Goal: Check status

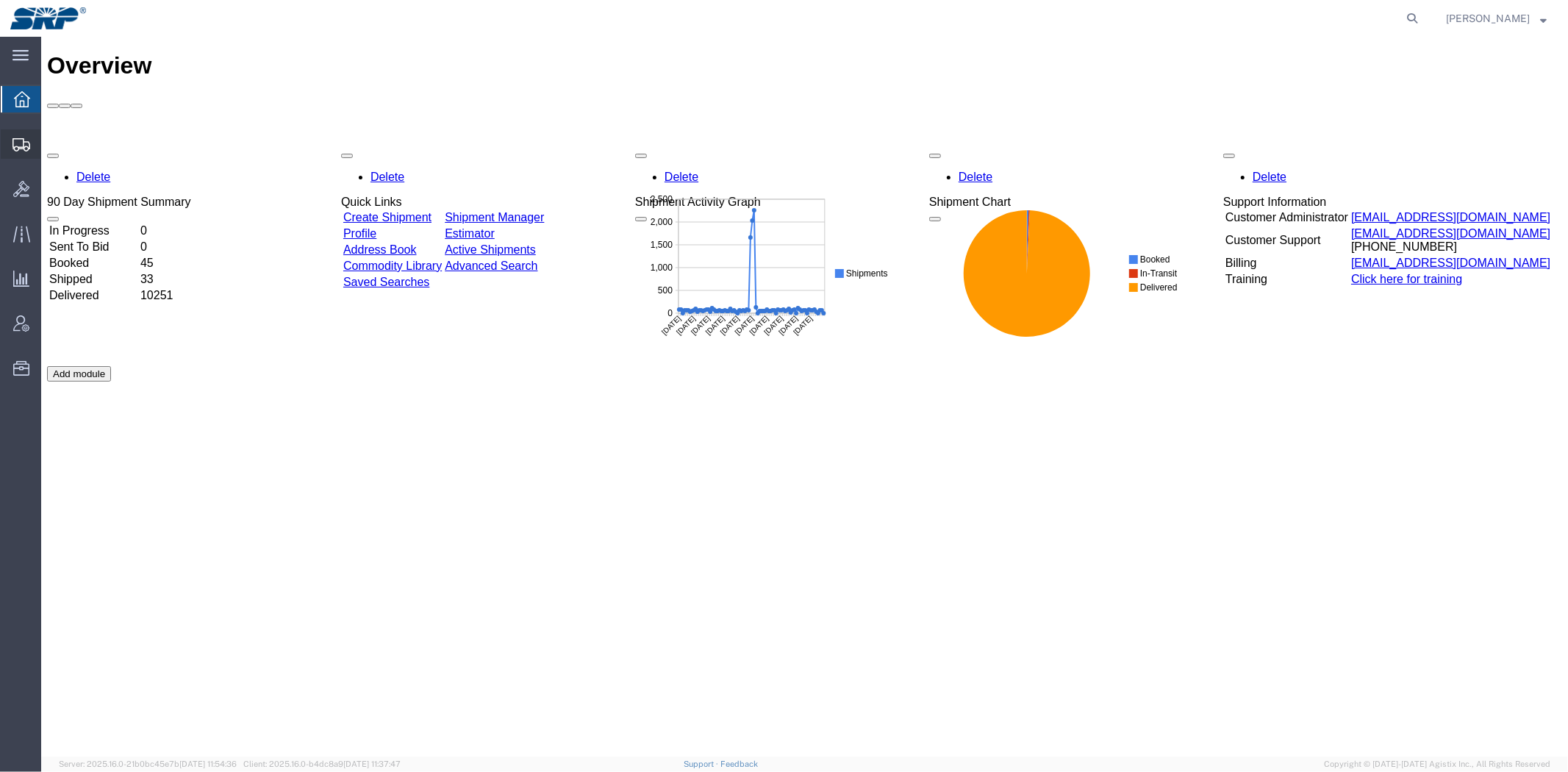
click at [0, 0] on span "Shipment Manager" at bounding box center [0, 0] width 0 height 0
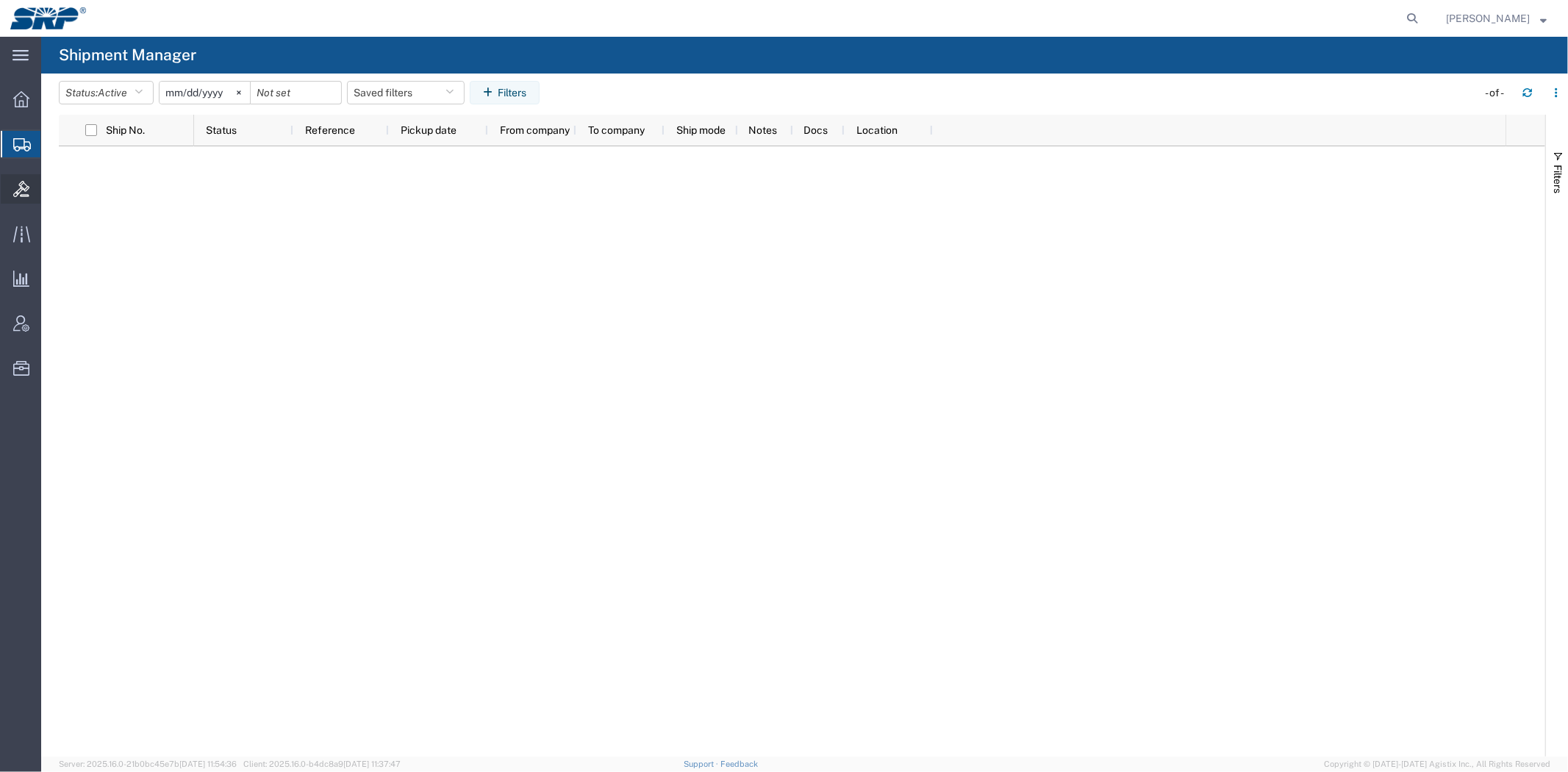
click at [23, 188] on icon at bounding box center [21, 189] width 16 height 16
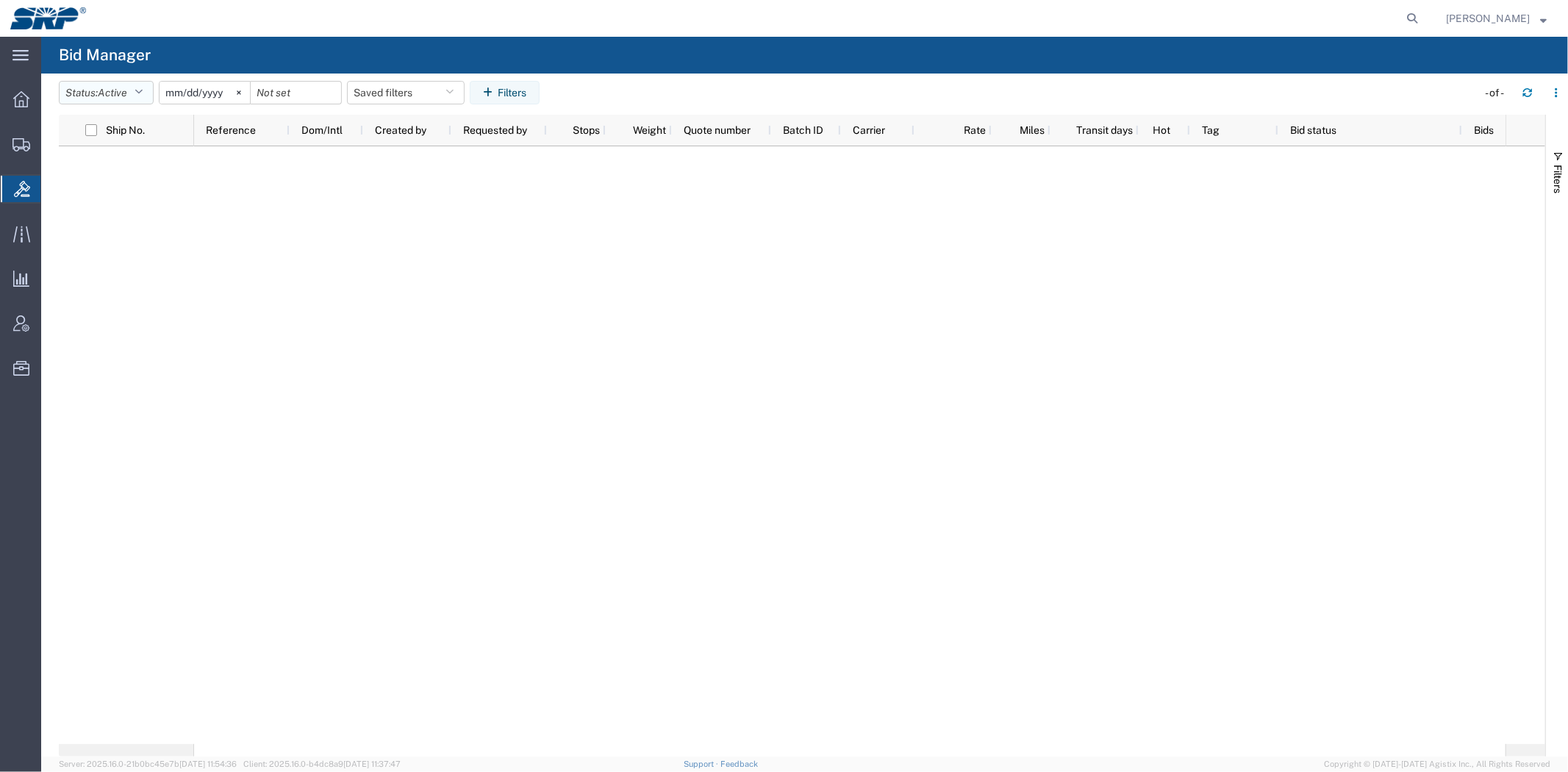
click at [138, 92] on button "Status: Active" at bounding box center [106, 92] width 95 height 23
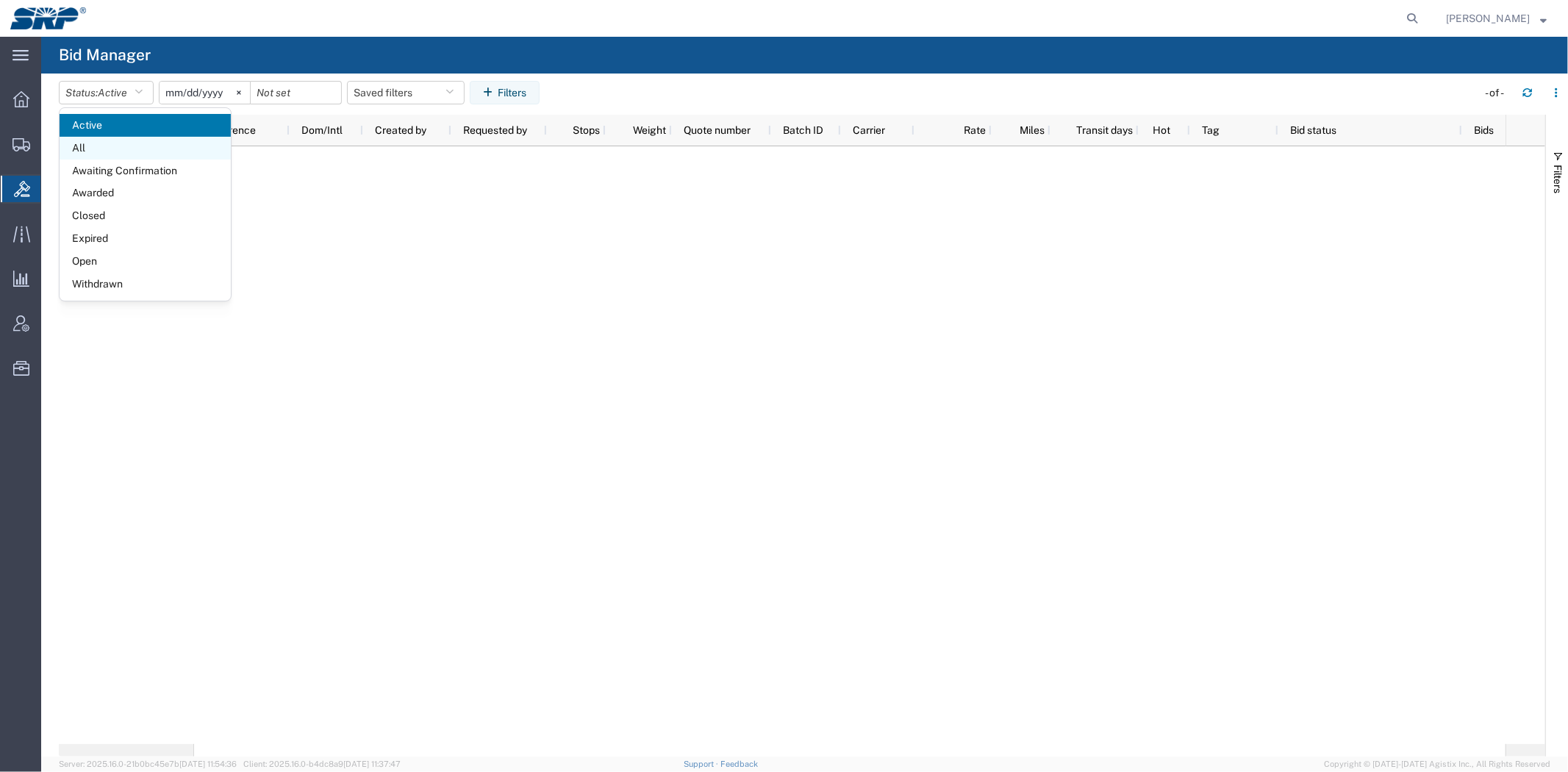
click at [111, 155] on span "All" at bounding box center [146, 148] width 172 height 23
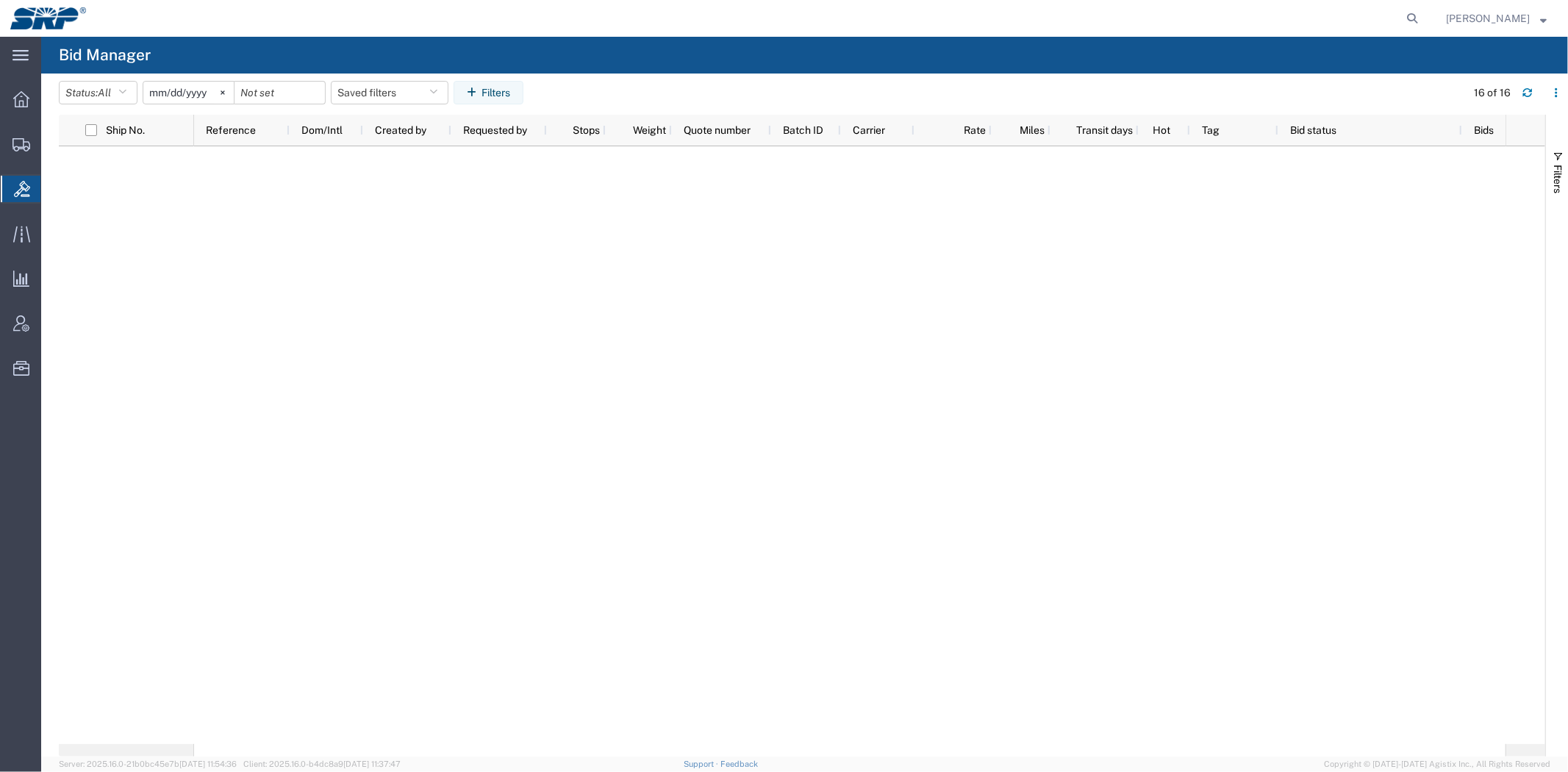
click at [178, 88] on input "[DATE]" at bounding box center [189, 92] width 91 height 22
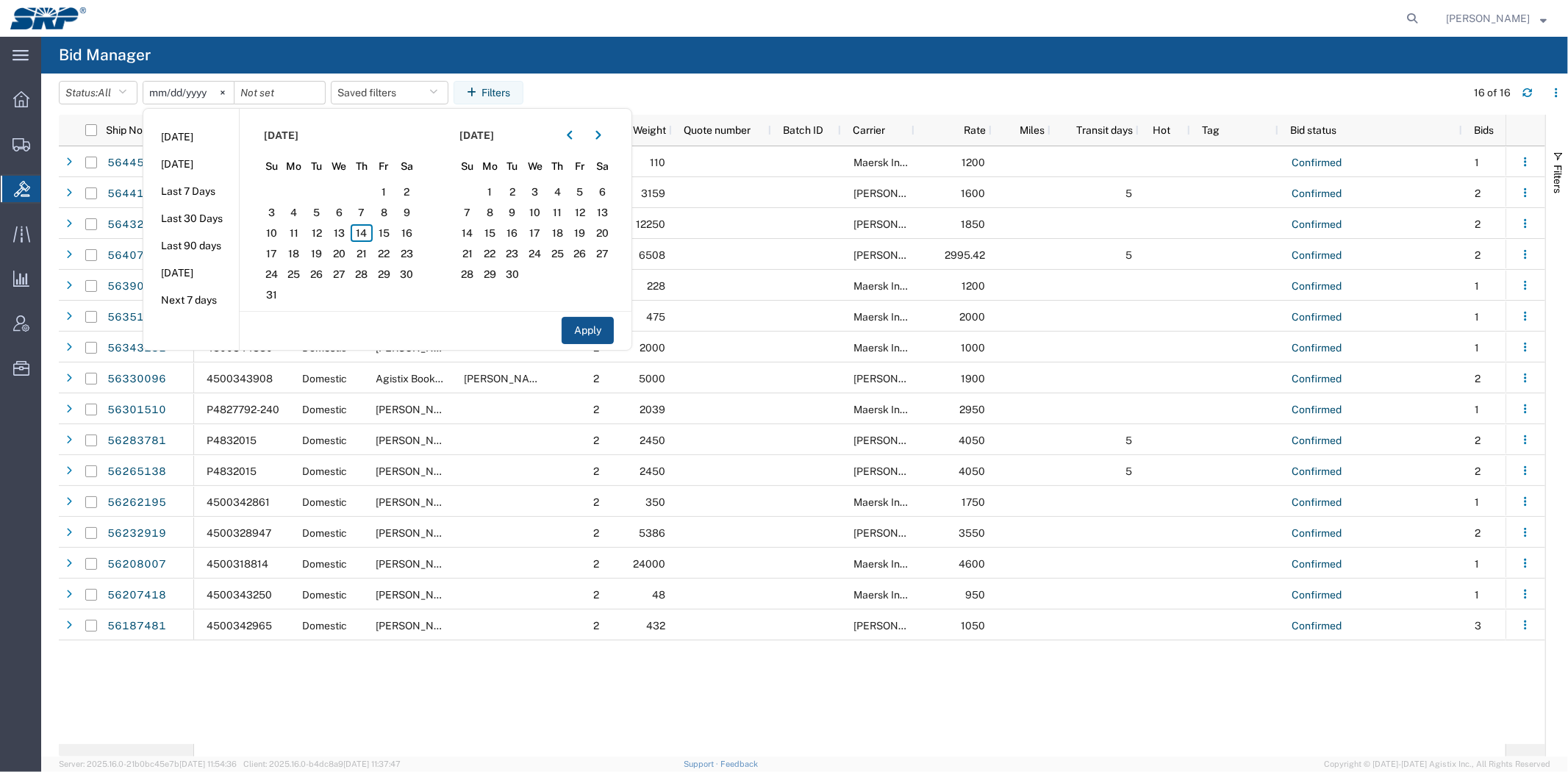
click at [698, 76] on header "Status: All Active All Awaiting Confirmation Awarded Closed Expired Open Withdr…" at bounding box center [813, 94] width 1509 height 41
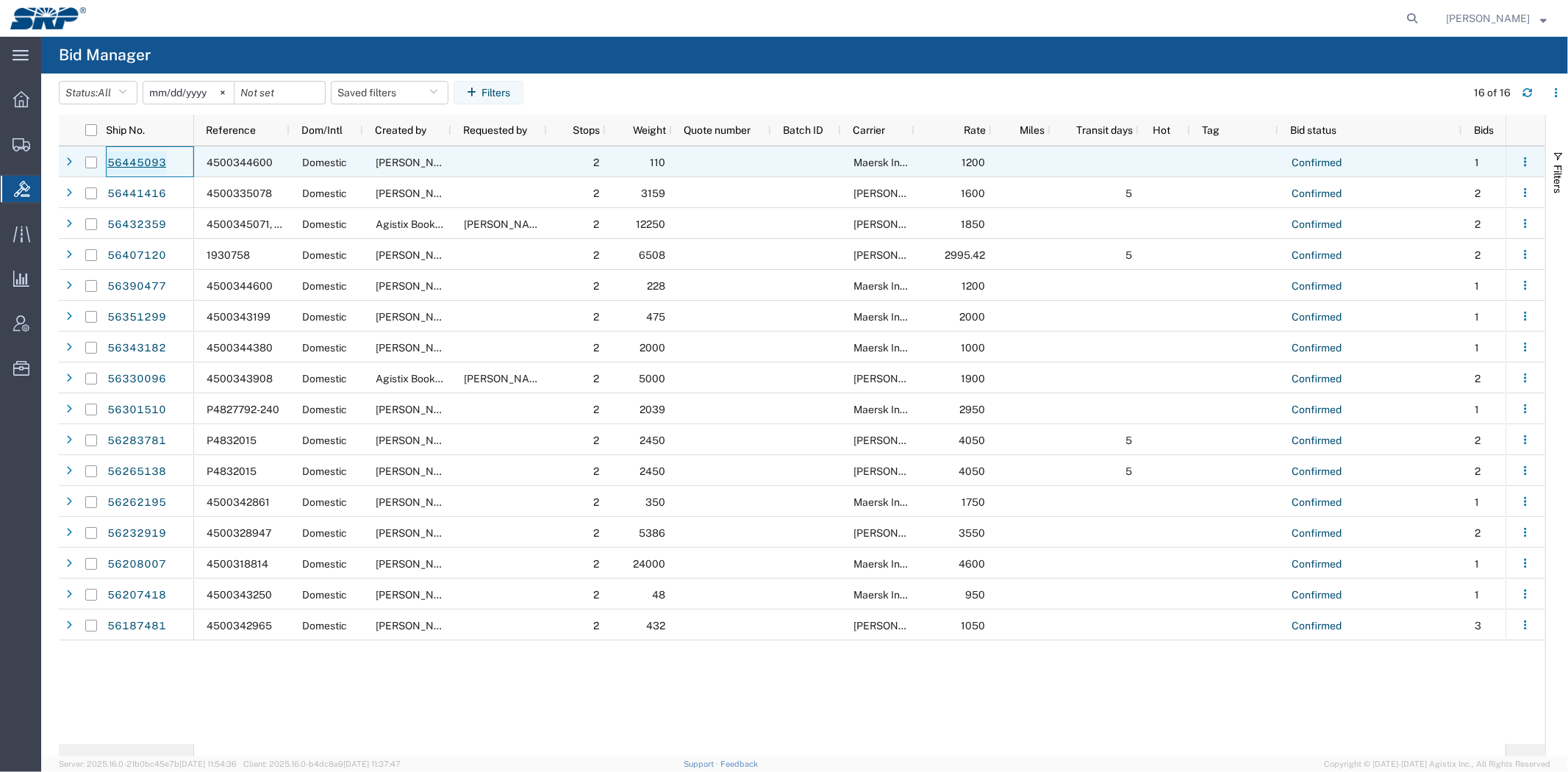
click at [151, 159] on link "56445093" at bounding box center [137, 163] width 61 height 23
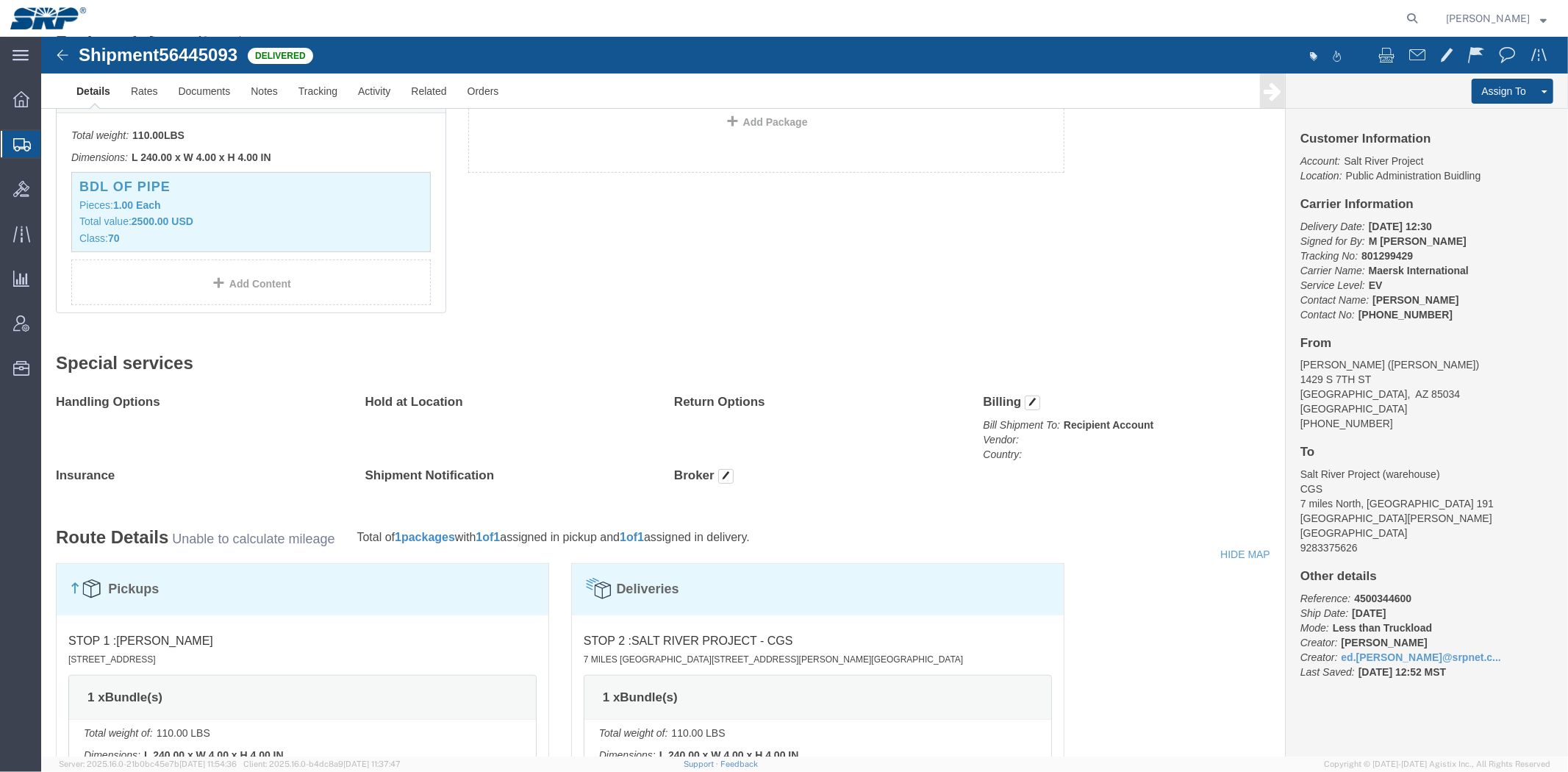
drag, startPoint x: 141, startPoint y: 157, endPoint x: 141, endPoint y: 237, distance: 80.0
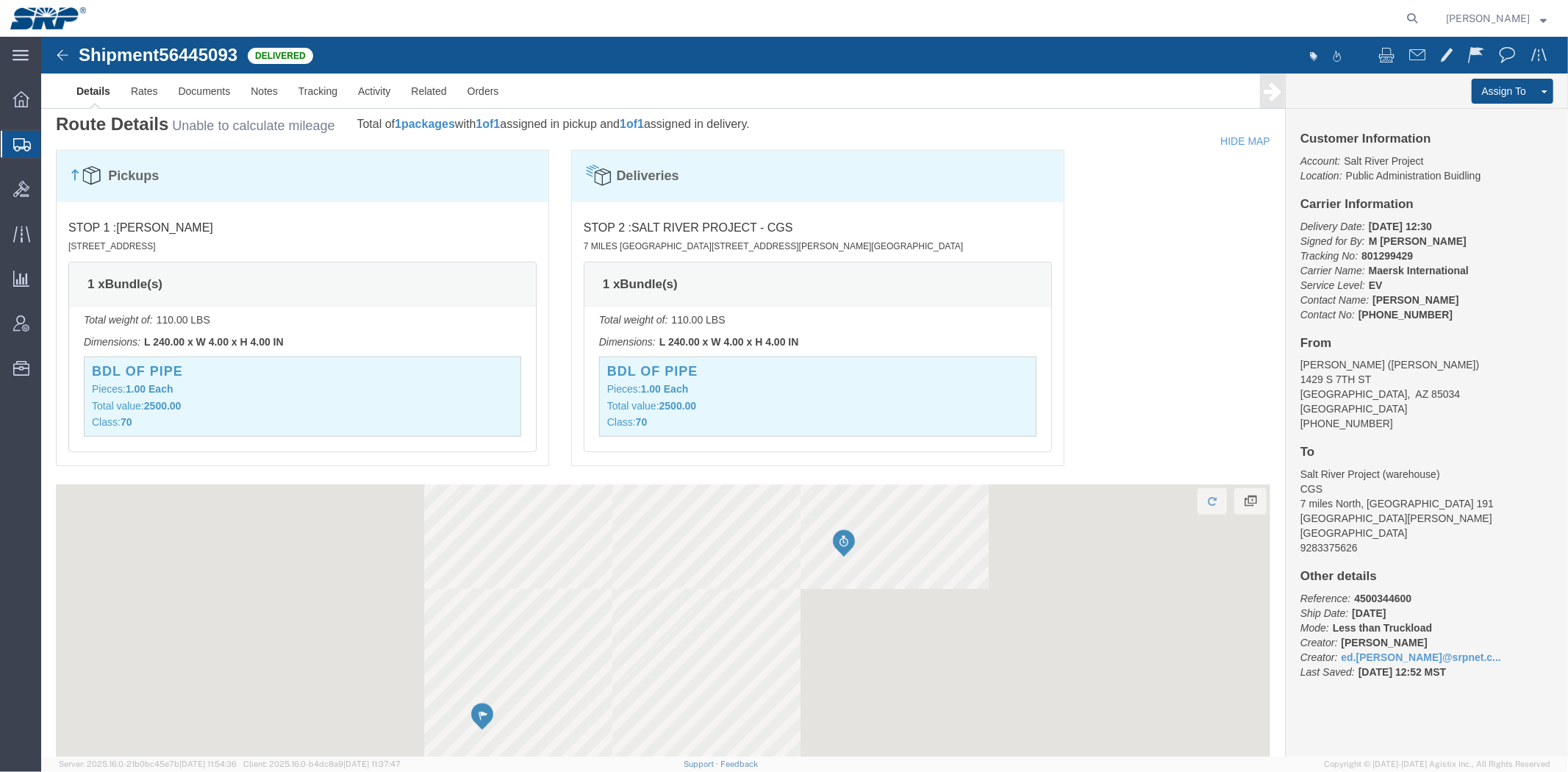
drag, startPoint x: 545, startPoint y: 312, endPoint x: 533, endPoint y: 388, distance: 76.9
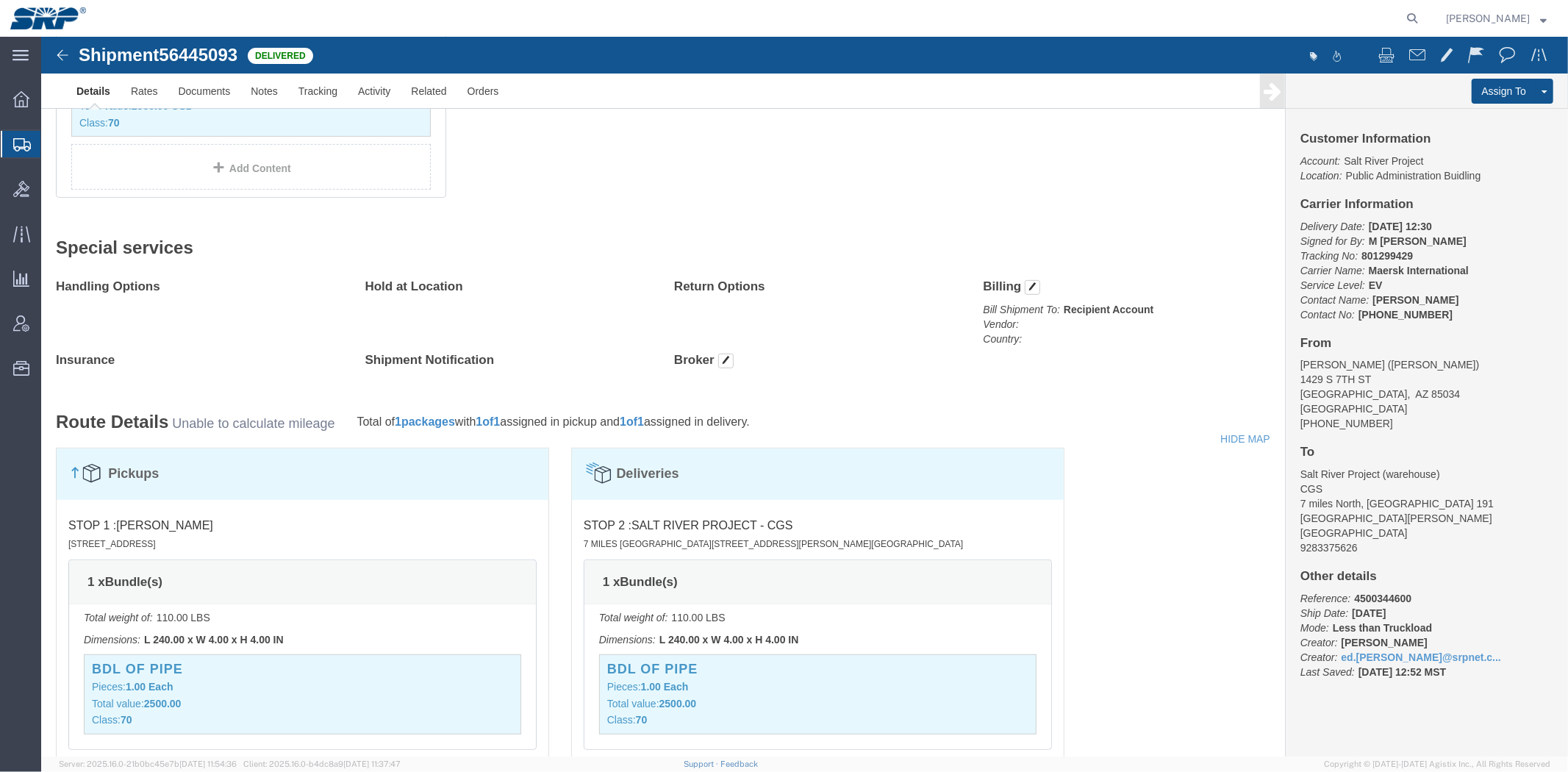
scroll to position [0, 0]
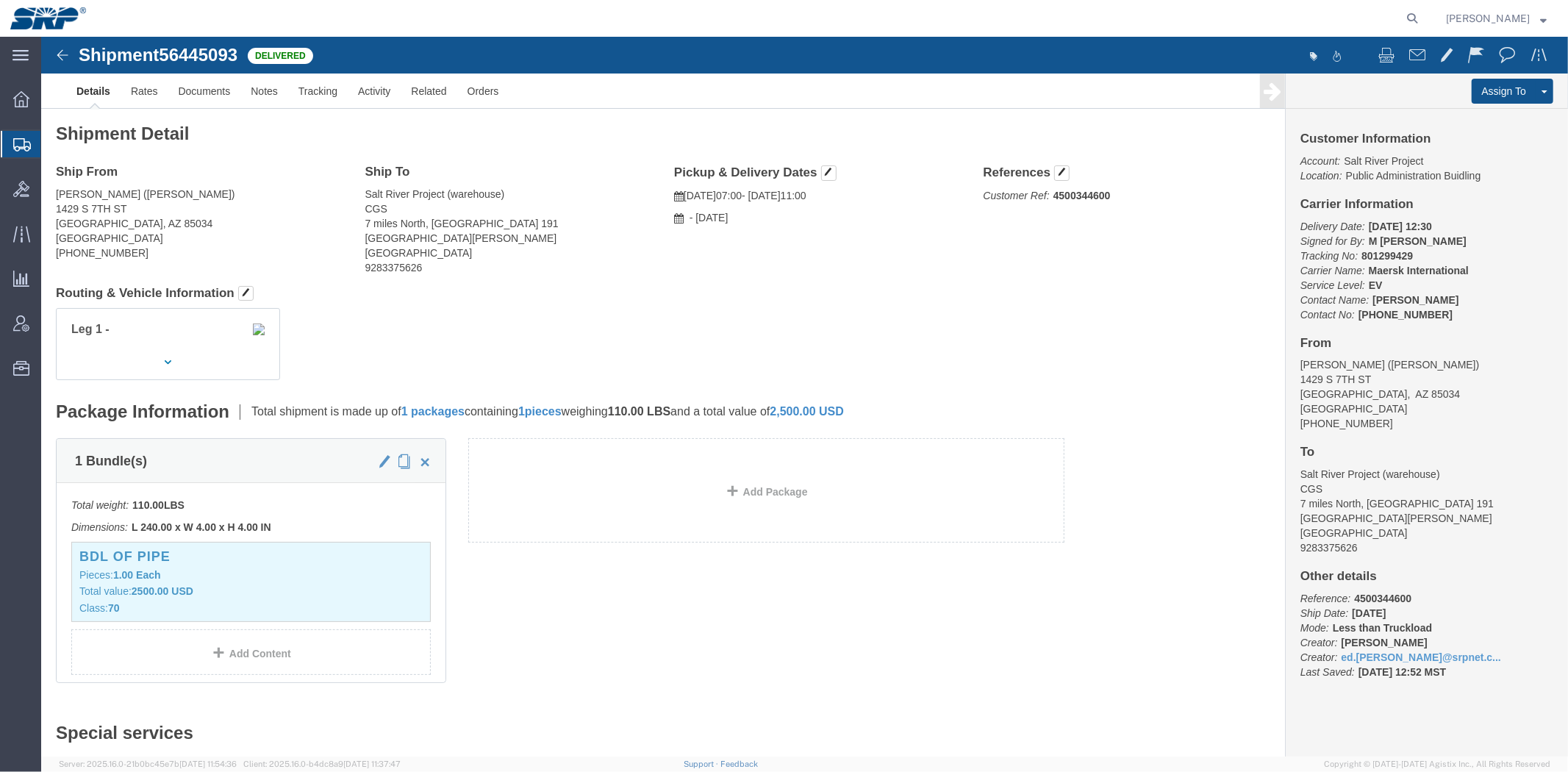
drag, startPoint x: 1099, startPoint y: 303, endPoint x: 905, endPoint y: 7, distance: 353.9
click at [0, 0] on link "Shipment Manager" at bounding box center [0, 0] width 0 height 0
